Goal: Task Accomplishment & Management: Manage account settings

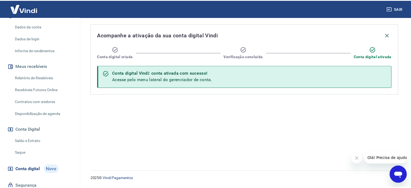
scroll to position [76, 0]
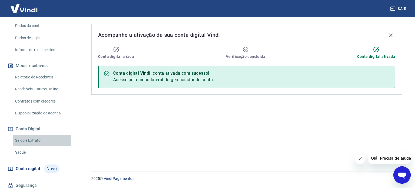
click at [31, 138] on link "Saldo e Extrato" at bounding box center [43, 140] width 61 height 11
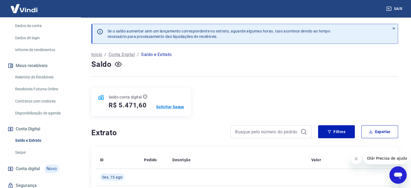
click at [174, 107] on p "Solicitar Saque" at bounding box center [170, 106] width 28 height 5
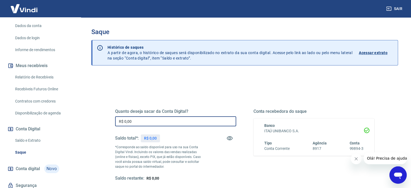
click at [156, 121] on input "R$ 0,00" at bounding box center [175, 121] width 121 height 10
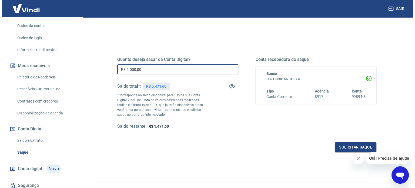
scroll to position [65, 0]
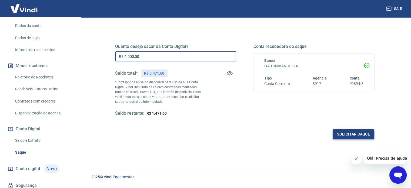
type input "R$ 4.000,00"
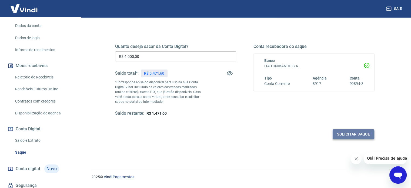
click at [344, 135] on button "Solicitar saque" at bounding box center [353, 134] width 42 height 10
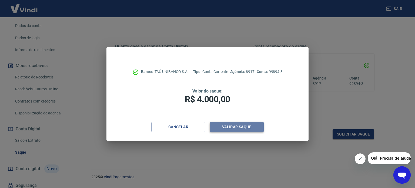
click at [244, 129] on button "Validar saque" at bounding box center [237, 127] width 54 height 10
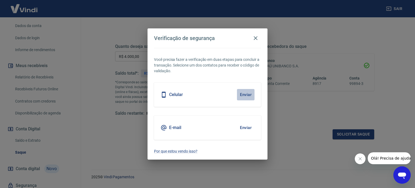
click at [246, 93] on button "Enviar" at bounding box center [246, 94] width 18 height 11
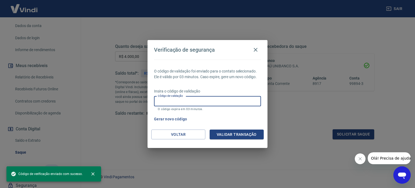
click at [217, 100] on input "Código de validação" at bounding box center [207, 101] width 107 height 10
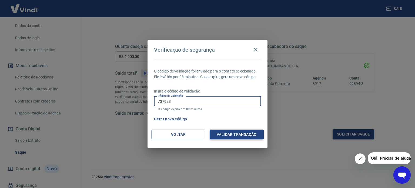
type input "737928"
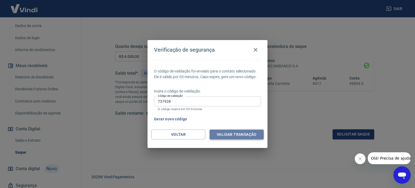
click at [225, 139] on button "Validar transação" at bounding box center [237, 134] width 54 height 10
